Goal: Task Accomplishment & Management: Use online tool/utility

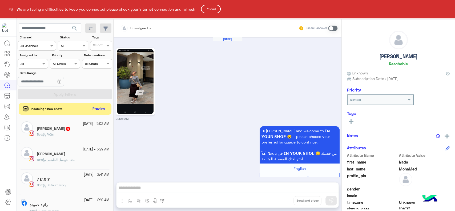
scroll to position [2, 0]
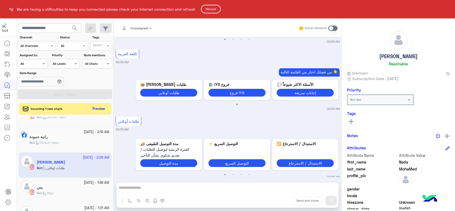
click at [214, 8] on button "Reload" at bounding box center [211, 9] width 20 height 9
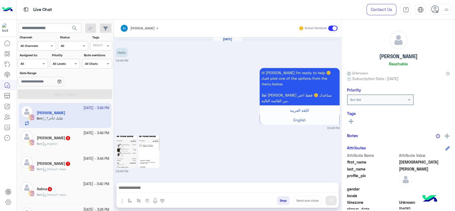
scroll to position [434, 0]
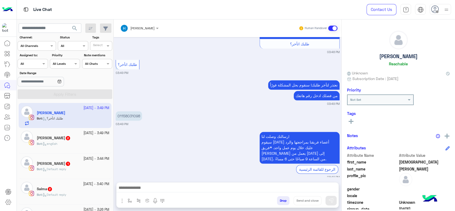
click at [9, 12] on img at bounding box center [7, 9] width 11 height 11
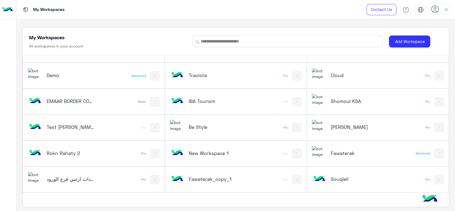
scroll to position [250, 0]
